Goal: Transaction & Acquisition: Purchase product/service

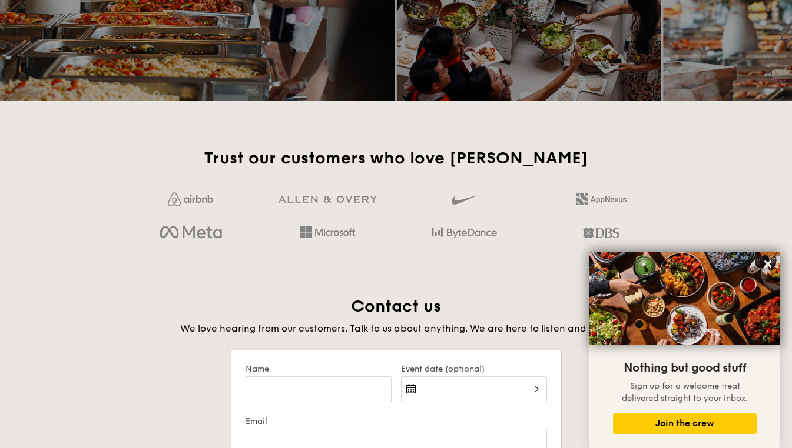
scroll to position [2119, 0]
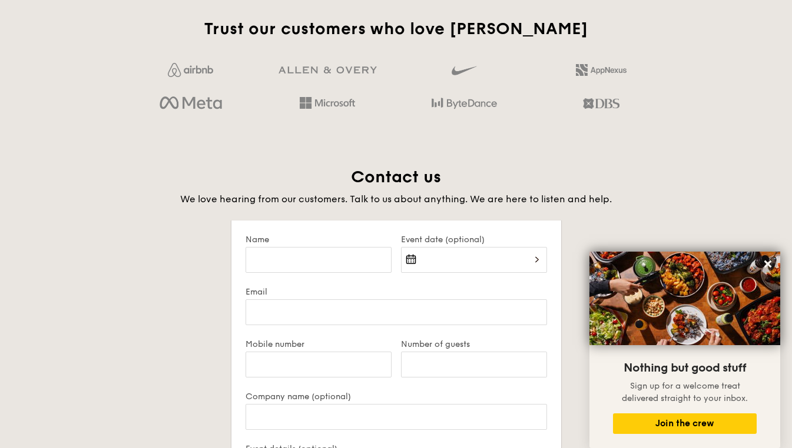
click at [767, 266] on icon at bounding box center [767, 264] width 11 height 11
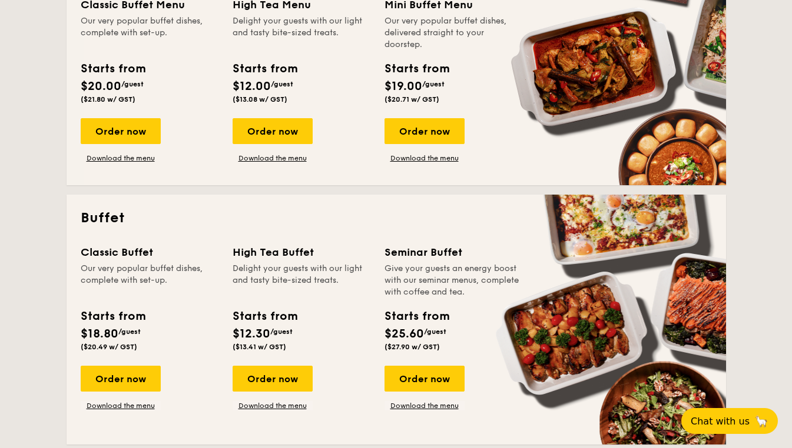
scroll to position [353, 0]
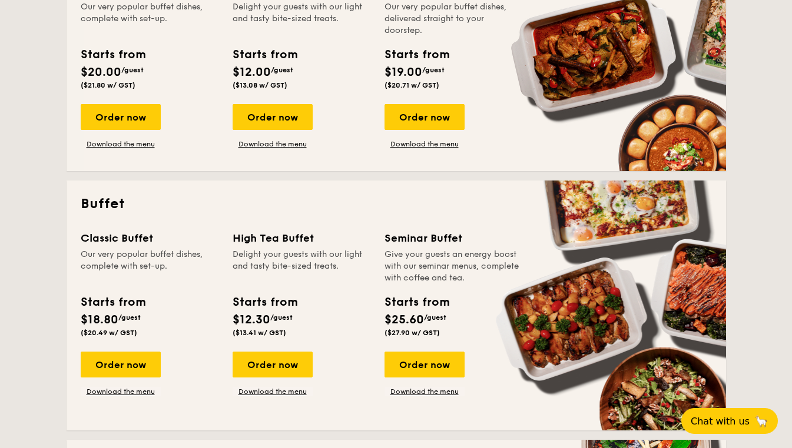
click at [285, 393] on link "Download the menu" at bounding box center [272, 391] width 80 height 9
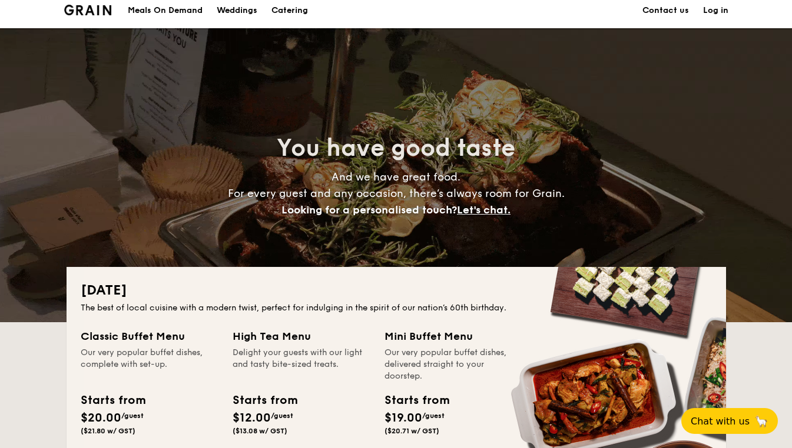
scroll to position [0, 0]
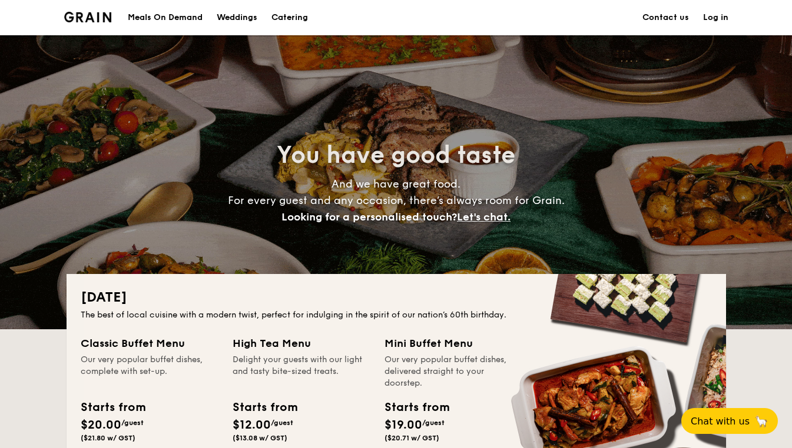
click at [291, 11] on h1 "Catering" at bounding box center [289, 17] width 36 height 35
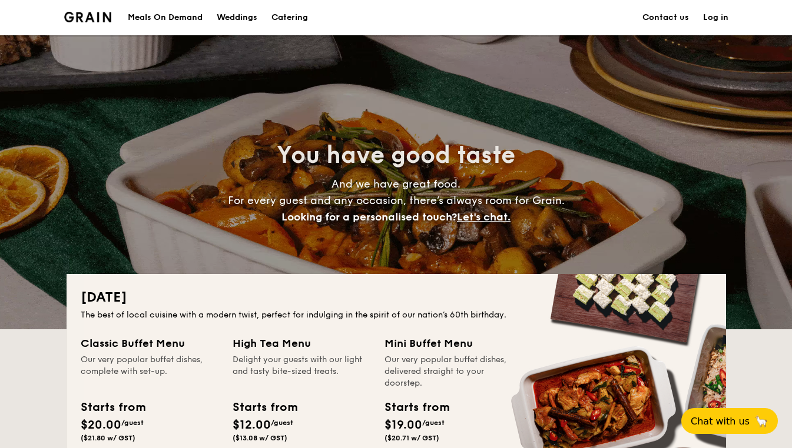
click at [290, 16] on h1 "Catering" at bounding box center [289, 17] width 36 height 35
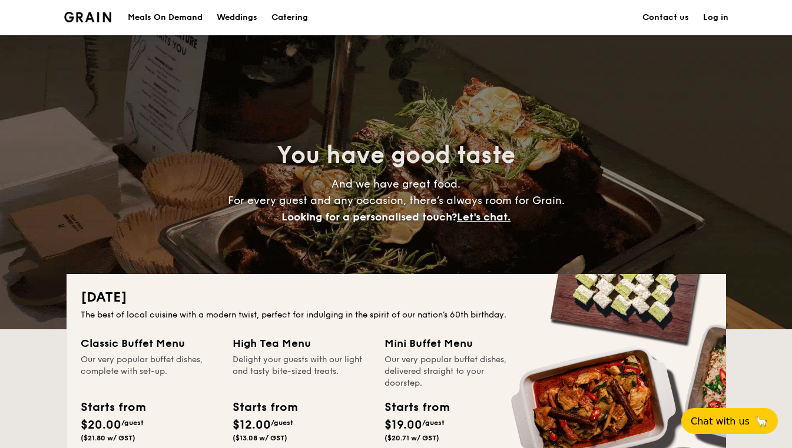
click at [226, 19] on div "Weddings" at bounding box center [237, 17] width 41 height 35
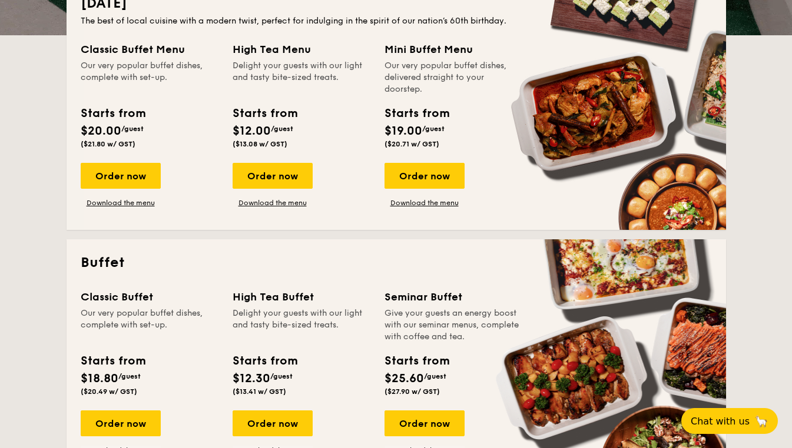
scroll to position [353, 0]
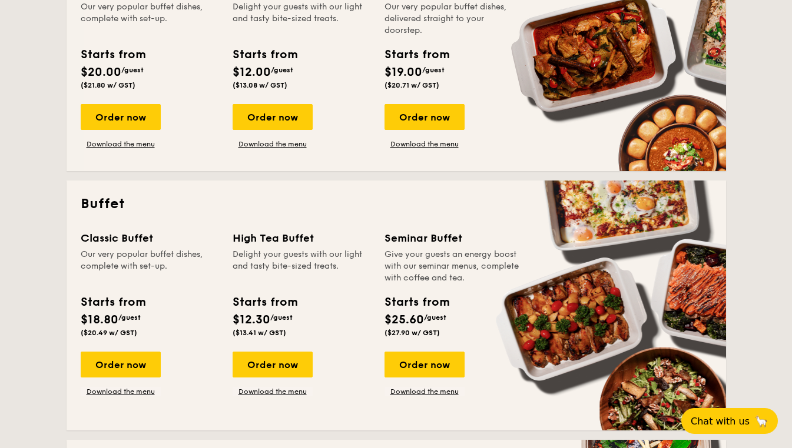
click at [134, 364] on div "Order now" at bounding box center [121, 365] width 80 height 26
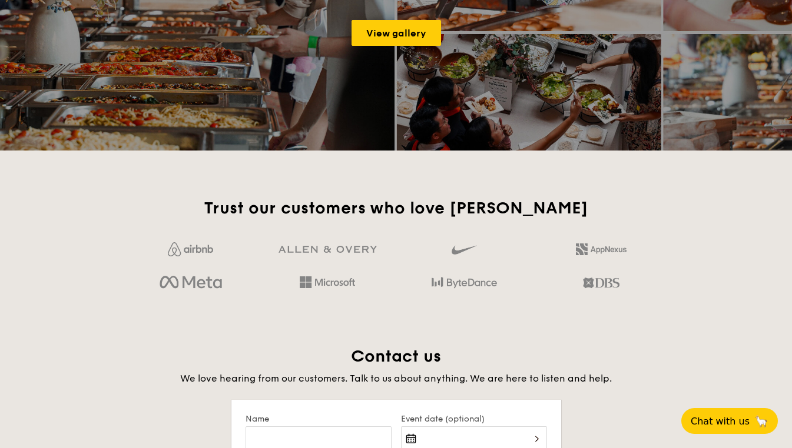
scroll to position [2110, 0]
